Goal: Find contact information: Find contact information

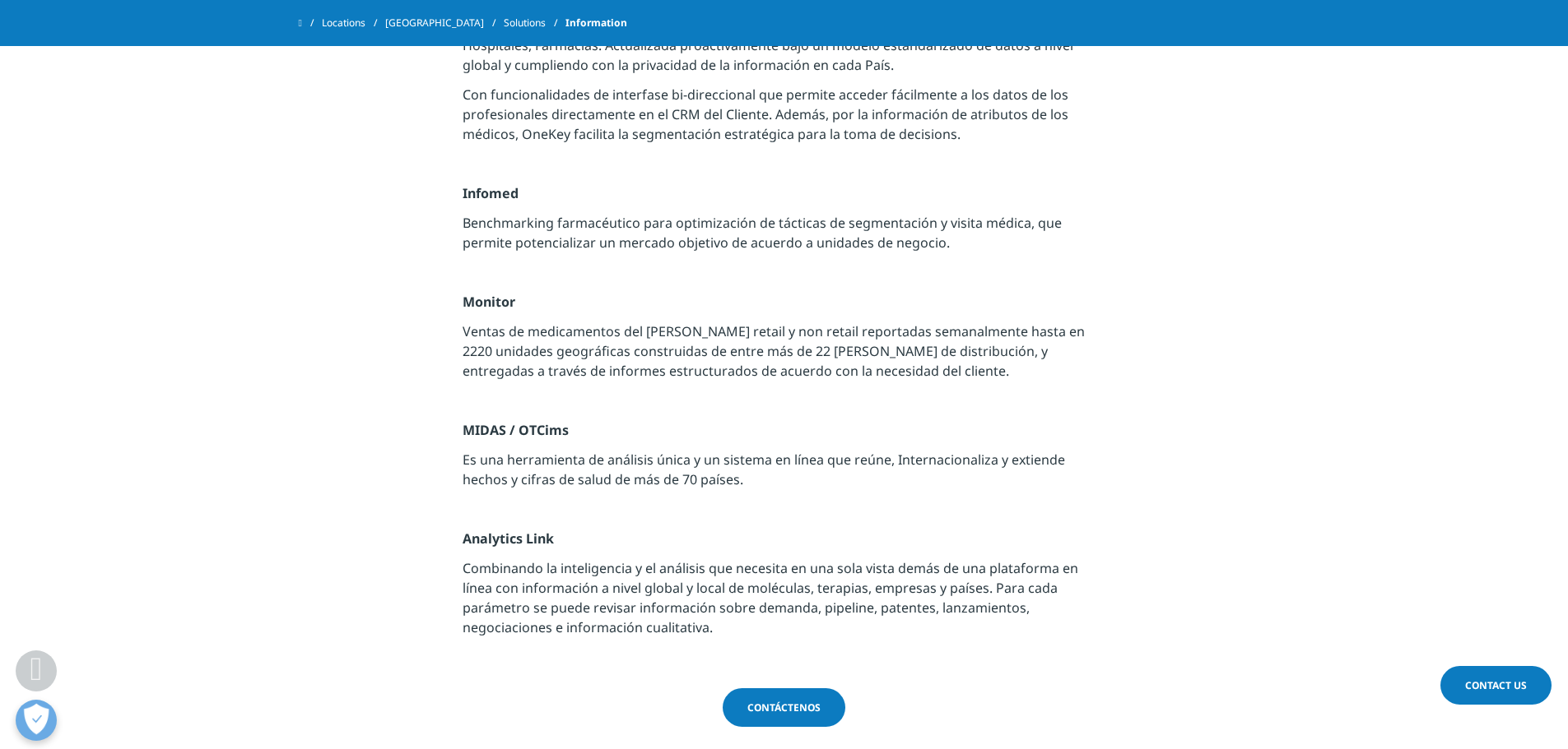
scroll to position [1891, 0]
click at [764, 453] on link "Contáctenos" at bounding box center [783, 707] width 122 height 39
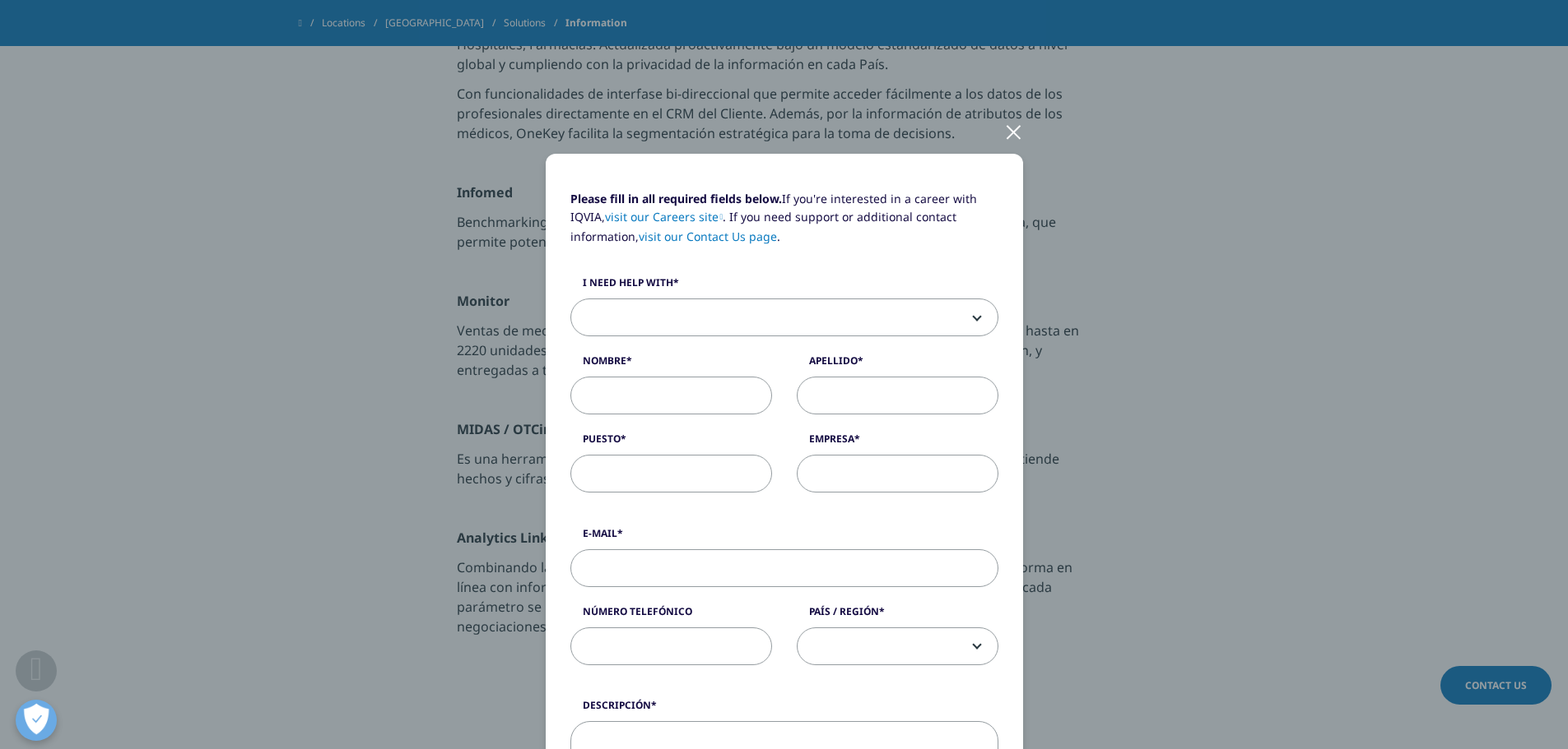
click at [781, 328] on span at bounding box center [784, 318] width 427 height 38
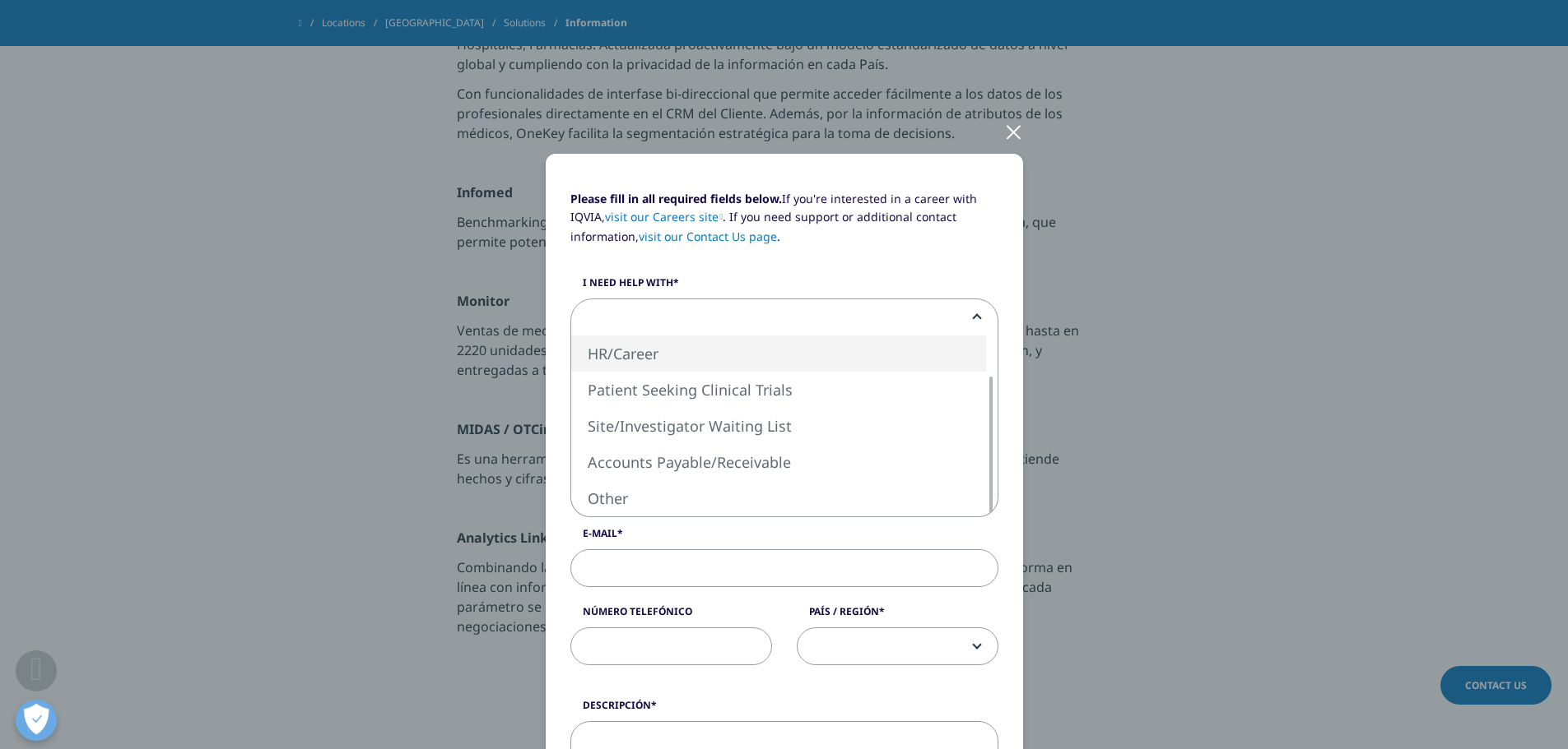
scroll to position [0, 0]
click at [1010, 127] on div at bounding box center [1013, 132] width 19 height 46
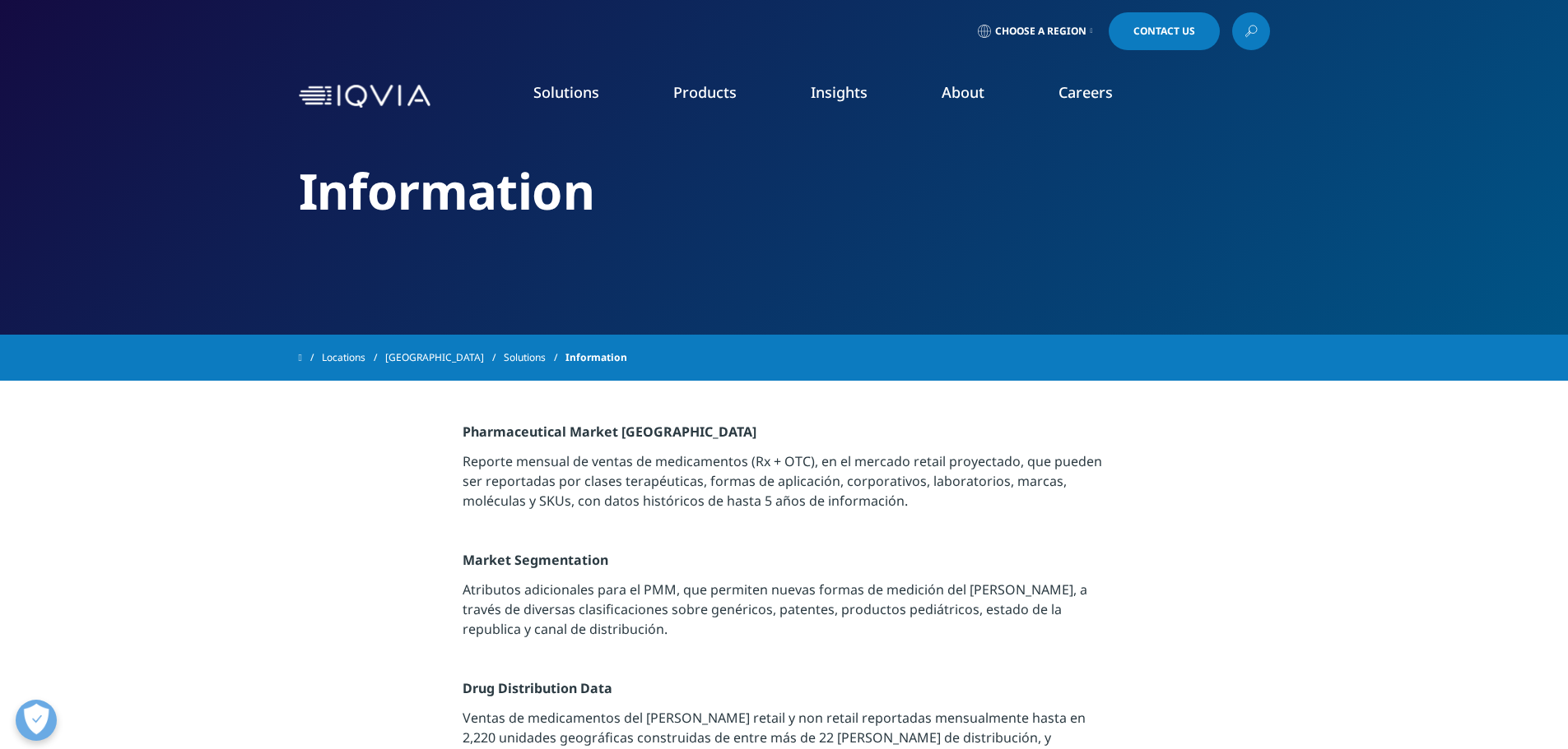
click at [504, 357] on link "Solutions" at bounding box center [534, 357] width 62 height 30
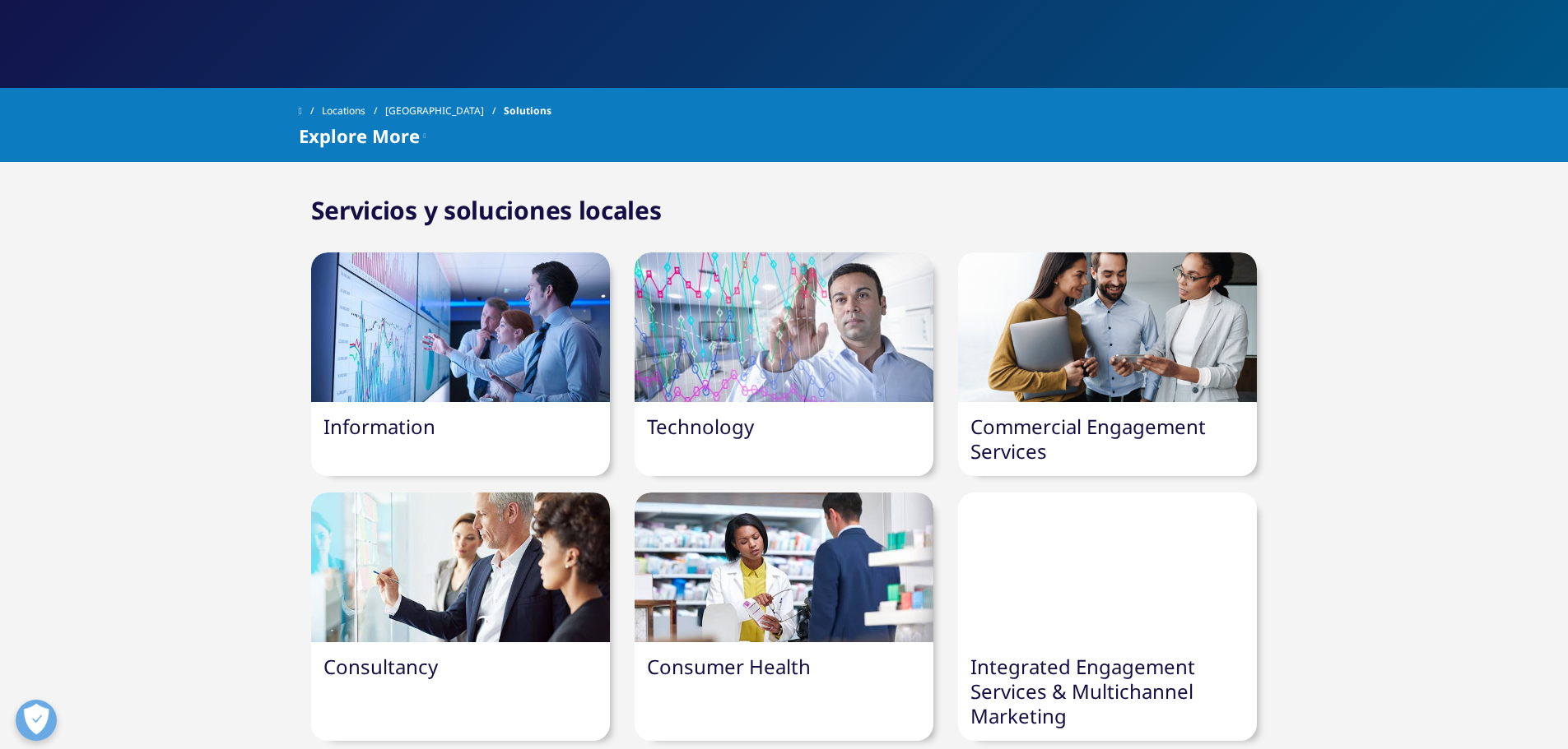
scroll to position [246, 0]
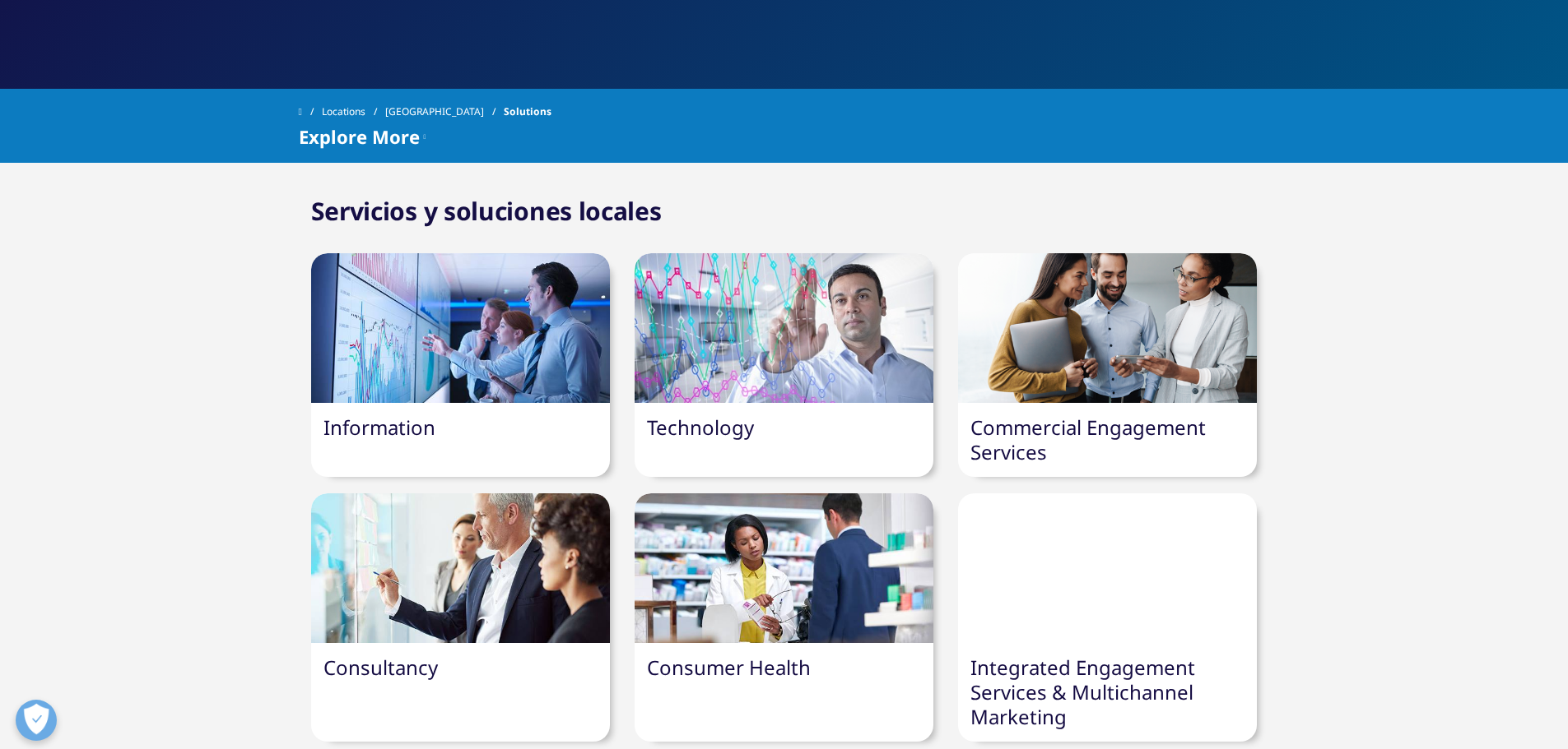
click at [430, 296] on div at bounding box center [460, 328] width 299 height 149
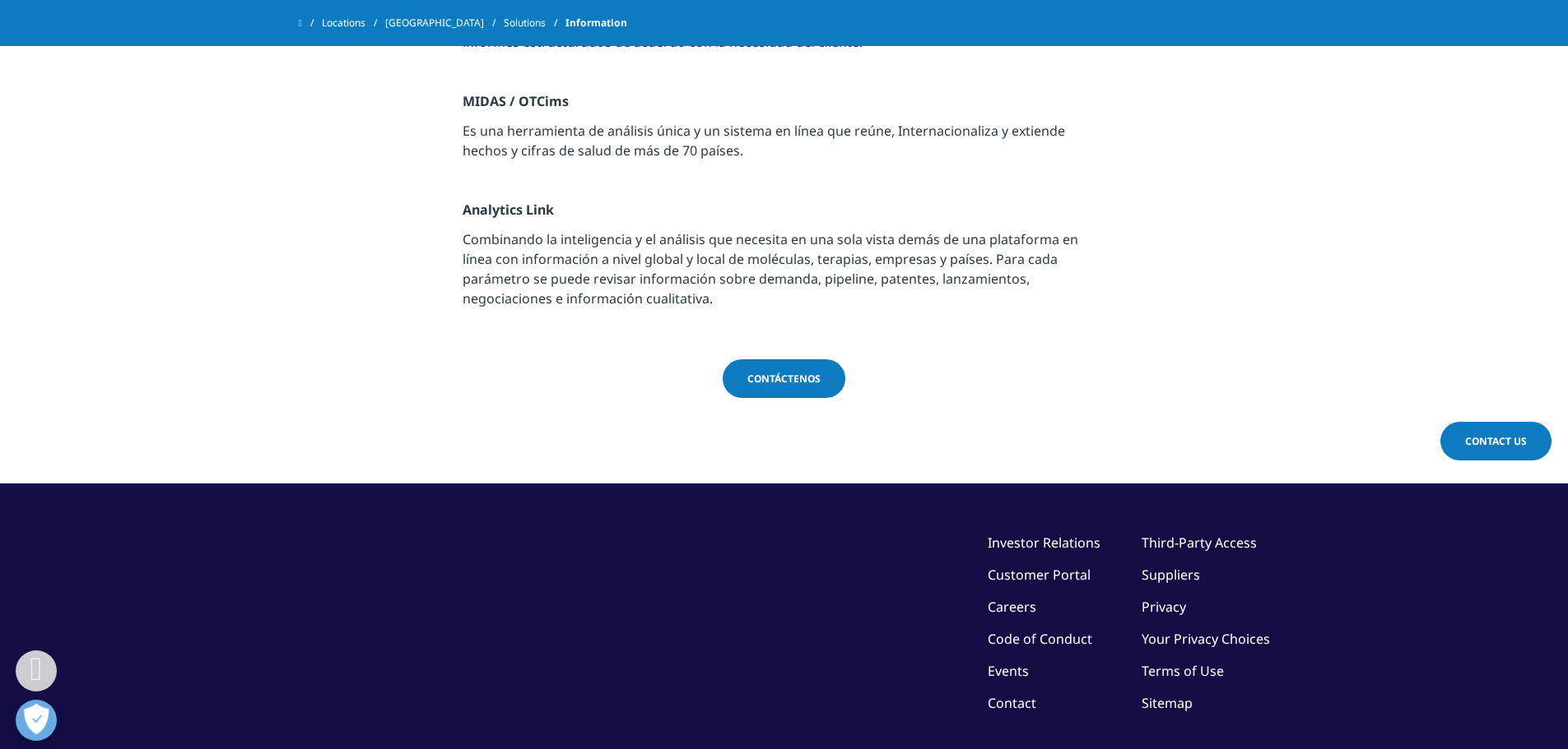
scroll to position [2220, 0]
